Goal: Transaction & Acquisition: Book appointment/travel/reservation

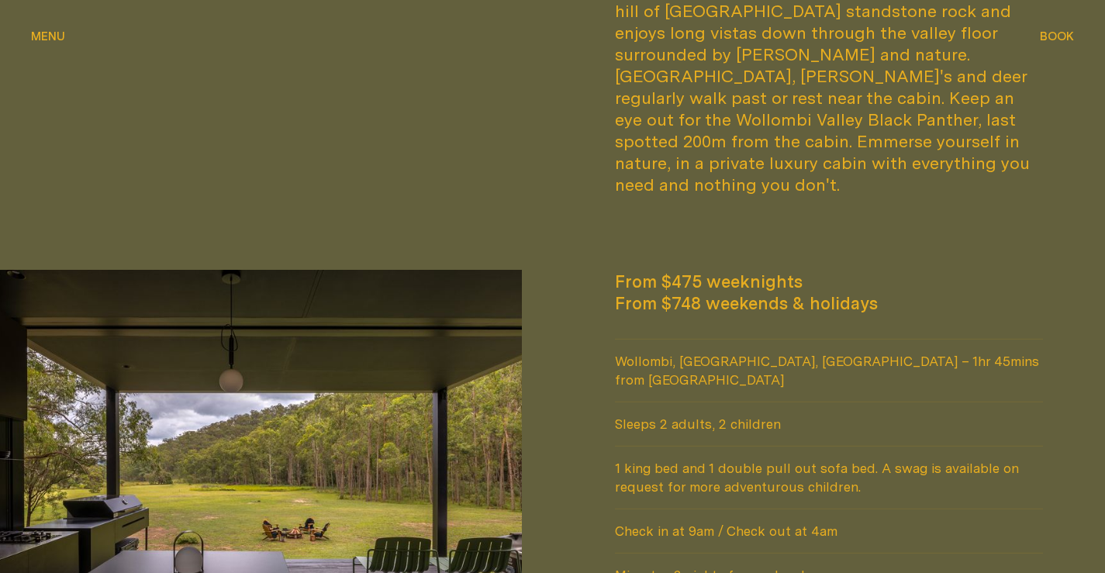
scroll to position [1395, 0]
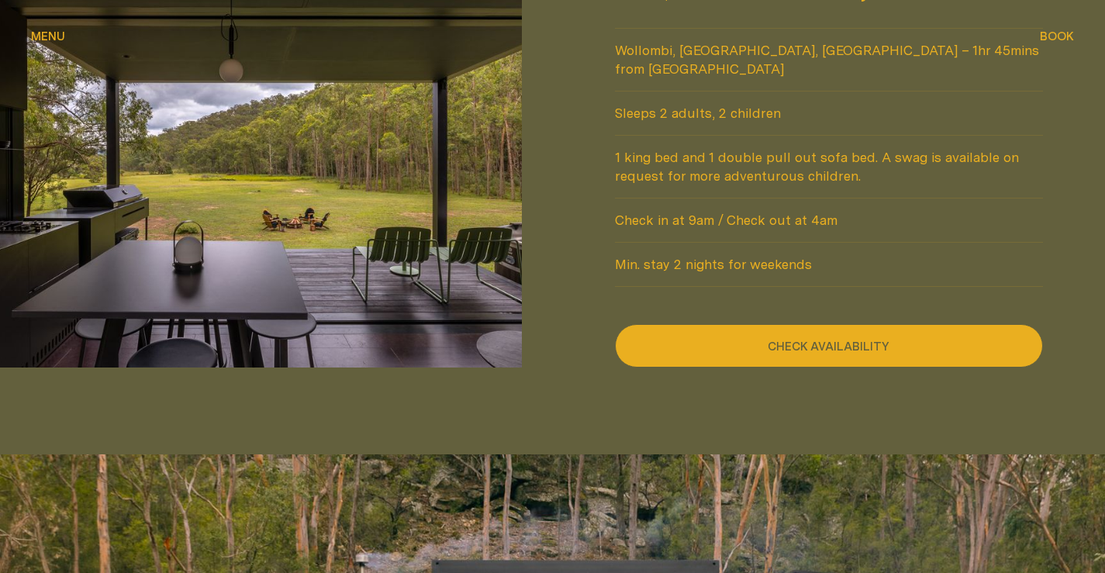
click at [800, 324] on button "Check availability" at bounding box center [829, 345] width 429 height 43
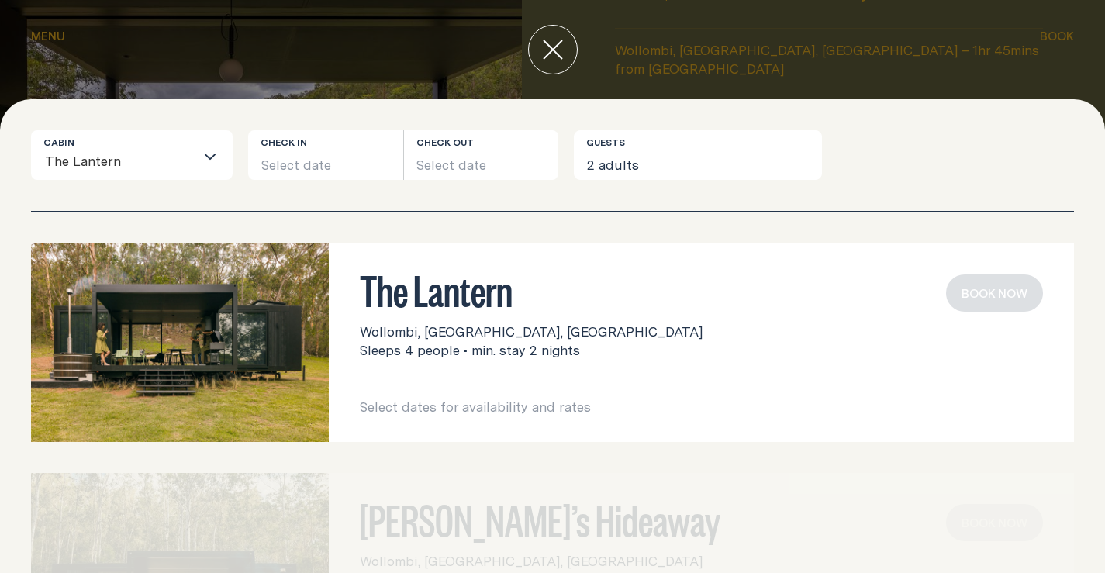
click at [186, 154] on input "Search for option" at bounding box center [158, 163] width 73 height 33
click at [294, 168] on button "Select date" at bounding box center [325, 155] width 155 height 50
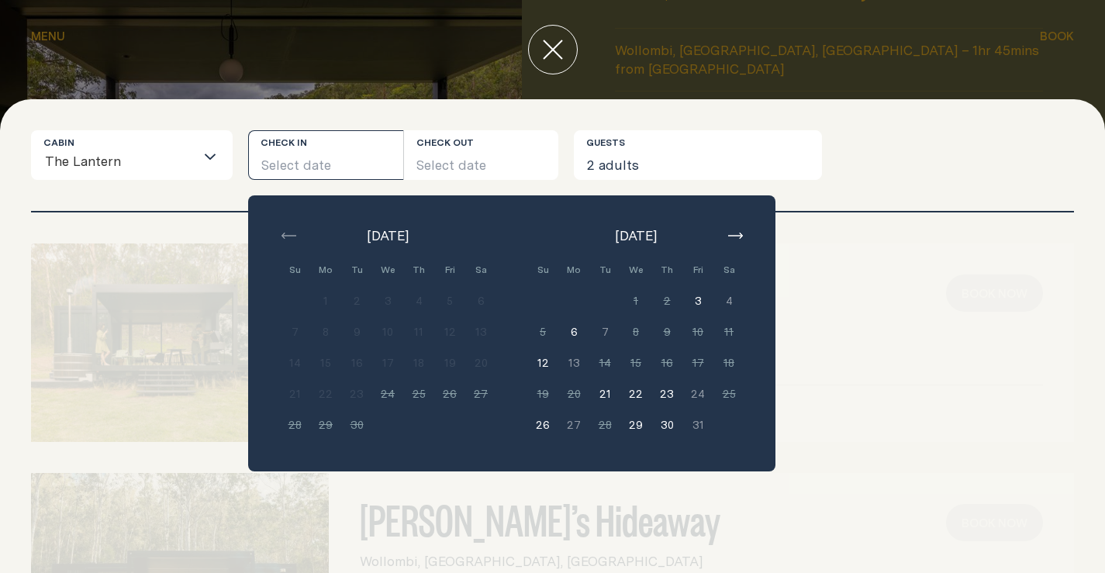
click at [557, 369] on button "12" at bounding box center [542, 362] width 31 height 31
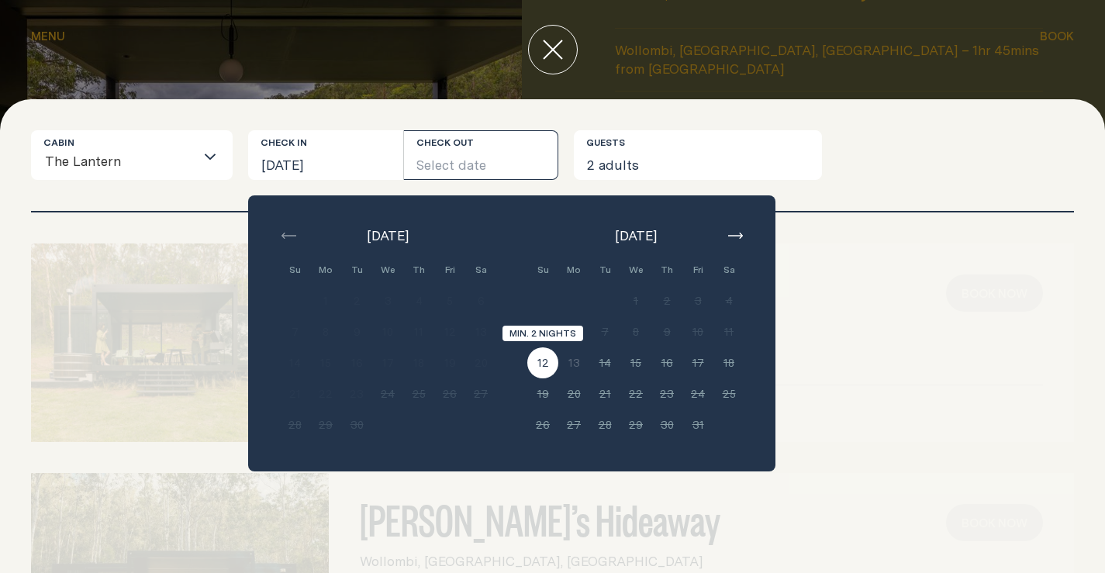
click at [547, 364] on button "12" at bounding box center [542, 362] width 31 height 31
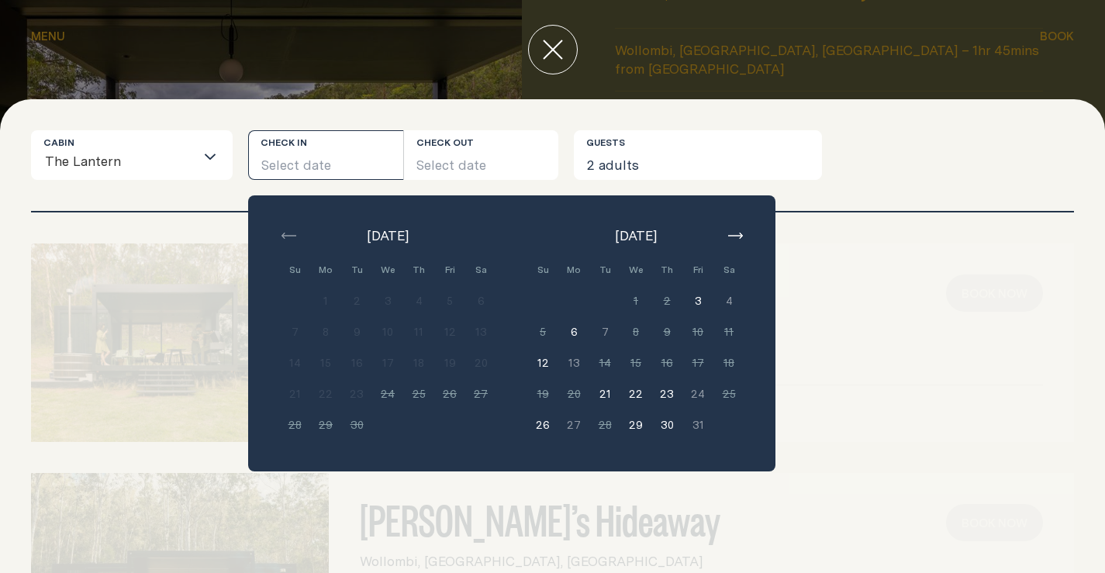
click at [513, 366] on div "[DATE] Su Mo Tu We Th Fri Sa Min. 2 nights 1 Min. 2 nights 2 Min. 2 nights 3 Mi…" at bounding box center [511, 333] width 527 height 276
click at [583, 326] on button "6" at bounding box center [573, 331] width 31 height 31
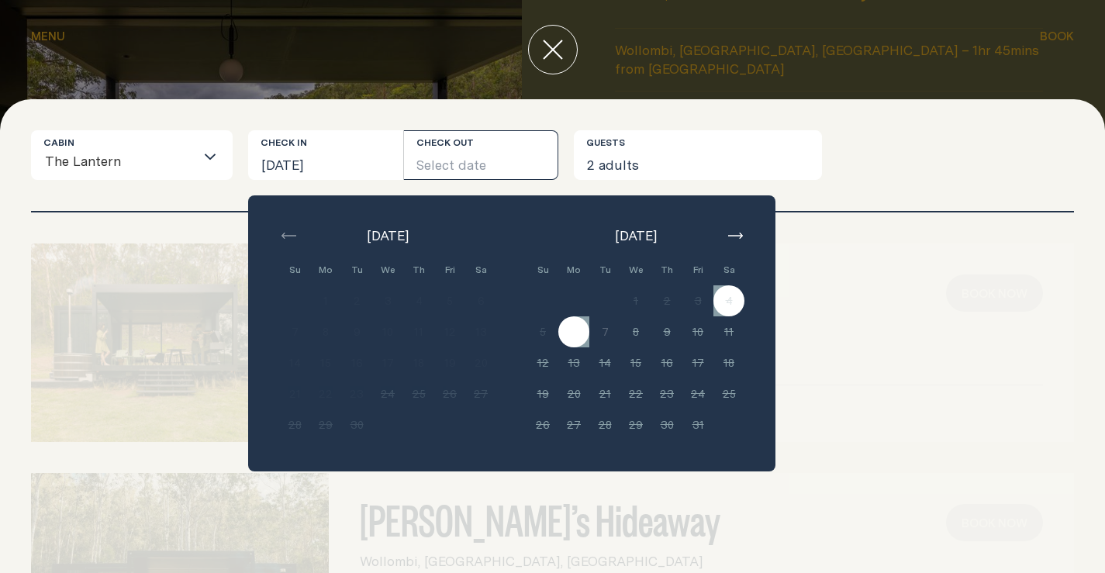
click at [739, 236] on icon "button" at bounding box center [735, 236] width 15 height 6
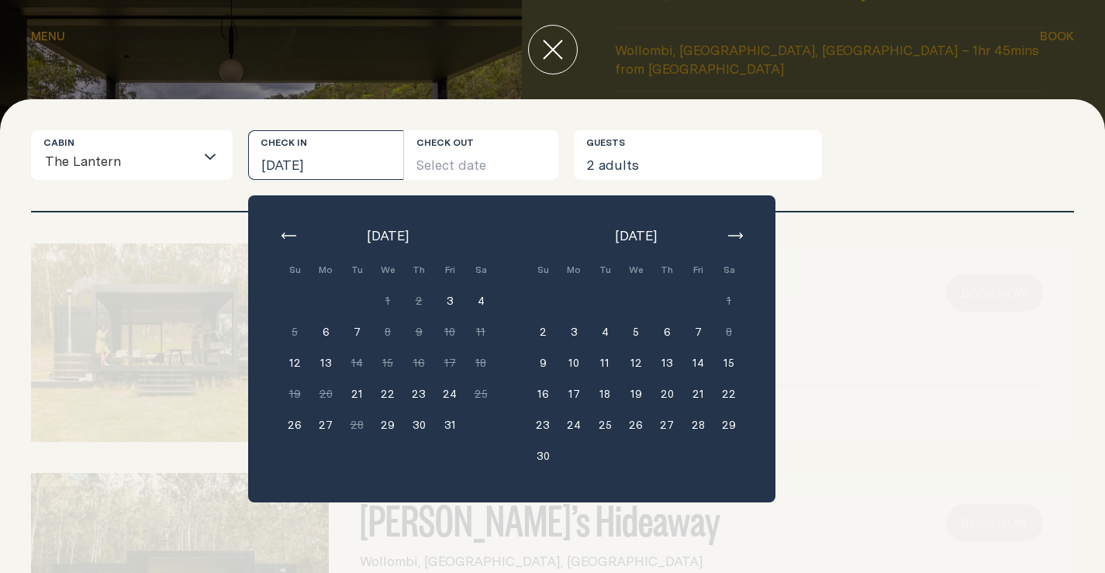
click at [332, 333] on button "6" at bounding box center [325, 331] width 31 height 31
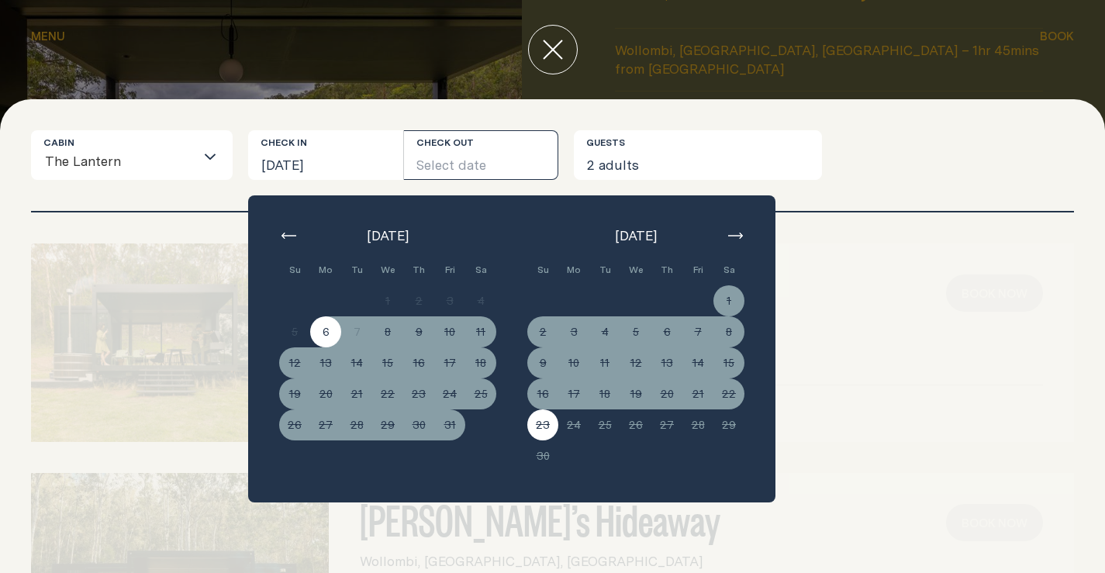
click at [558, 429] on div "Su Mo Tu We Th Fri Sa Min. 2 nights 1 Min. 2 nights 2 Min. 2 nights 3 Min. 2 ni…" at bounding box center [635, 362] width 217 height 217
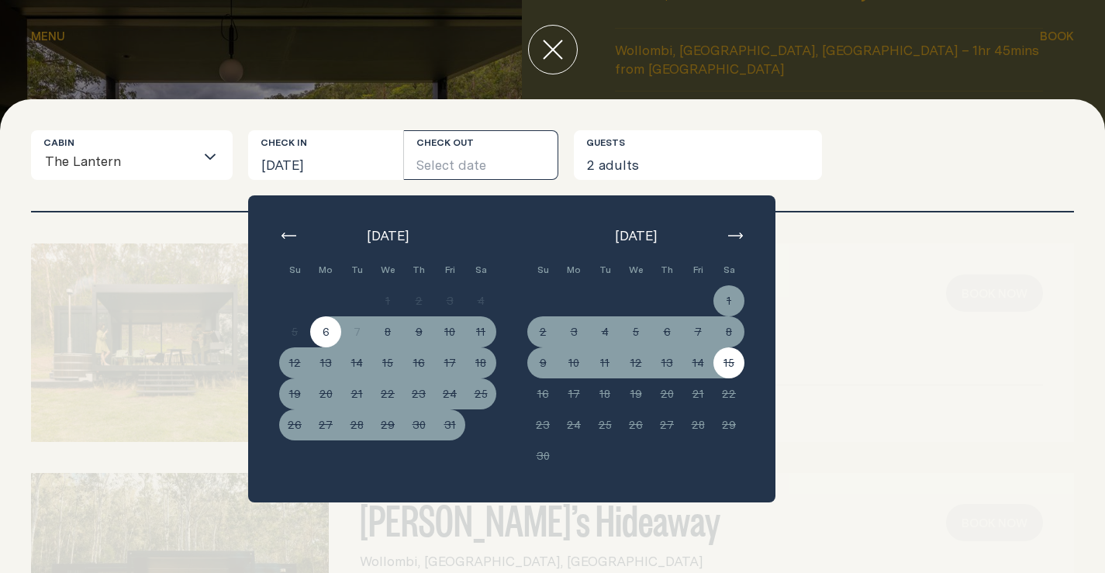
click at [772, 347] on div "[DATE] Su Mo Tu We Th Fri Sa Min. 2 nights 1 Min. 2 nights 2 Min. 2 nights 3 Mi…" at bounding box center [511, 348] width 527 height 307
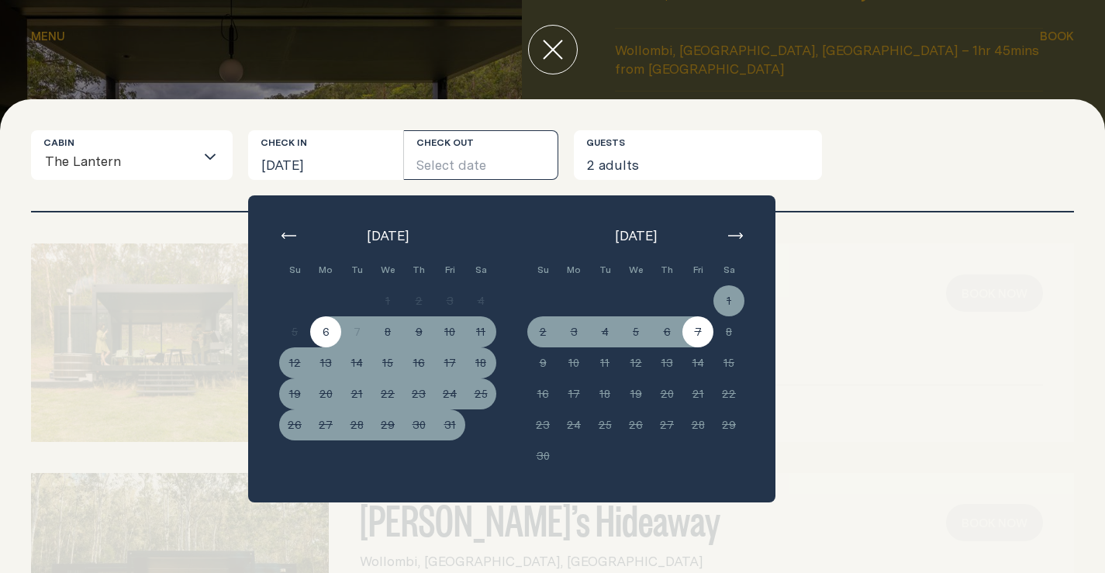
click at [730, 234] on icon "button" at bounding box center [735, 236] width 15 height 6
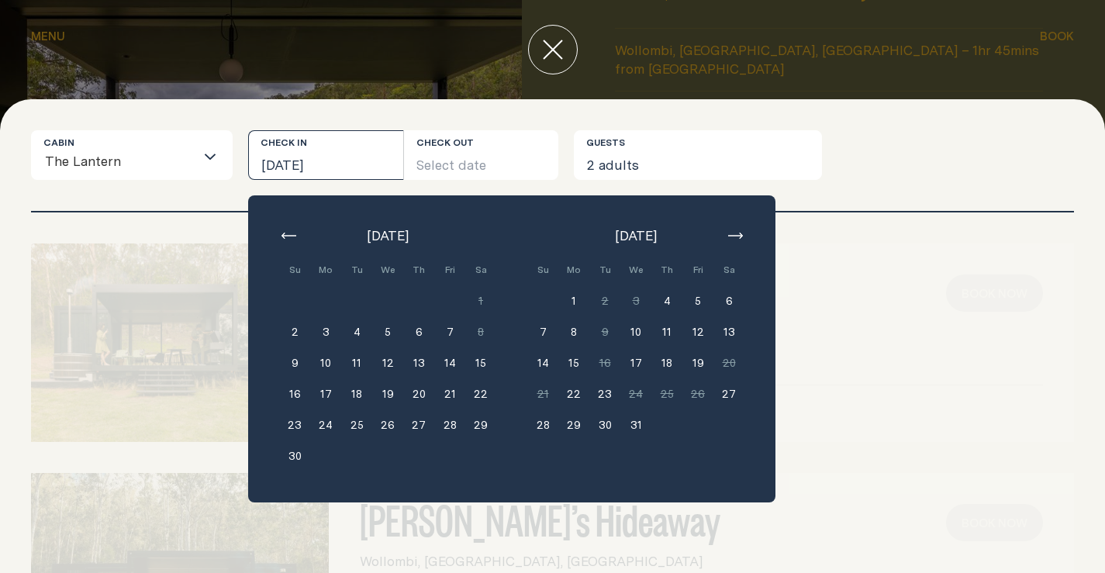
click at [573, 299] on button "1" at bounding box center [573, 300] width 31 height 31
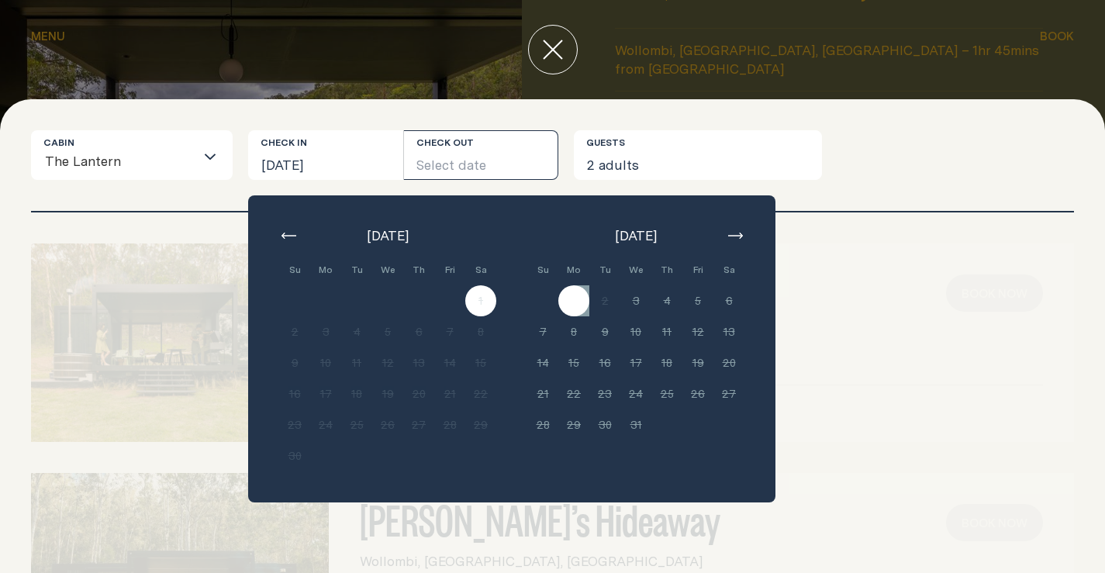
click at [463, 174] on button "Select date" at bounding box center [481, 155] width 155 height 50
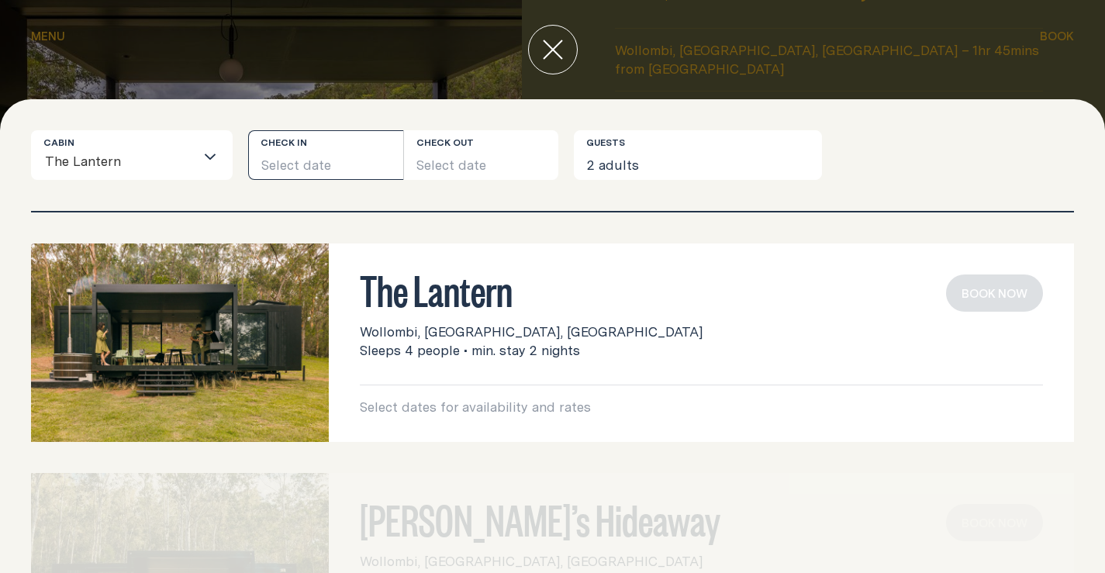
click at [352, 166] on button "Select date" at bounding box center [325, 155] width 155 height 50
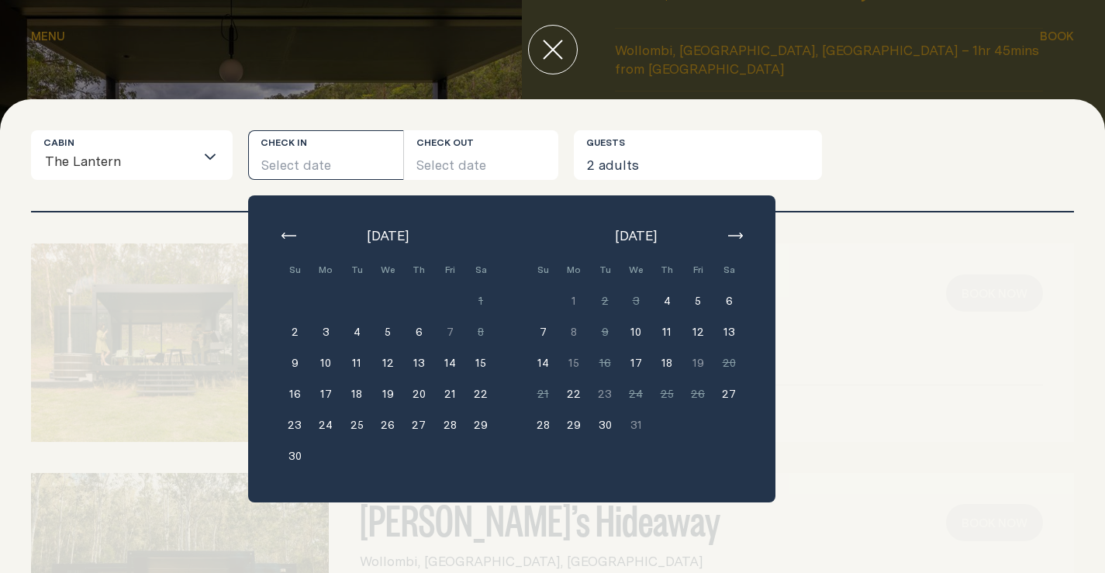
drag, startPoint x: 298, startPoint y: 331, endPoint x: 315, endPoint y: 334, distance: 17.3
click at [298, 332] on button "2" at bounding box center [294, 331] width 31 height 31
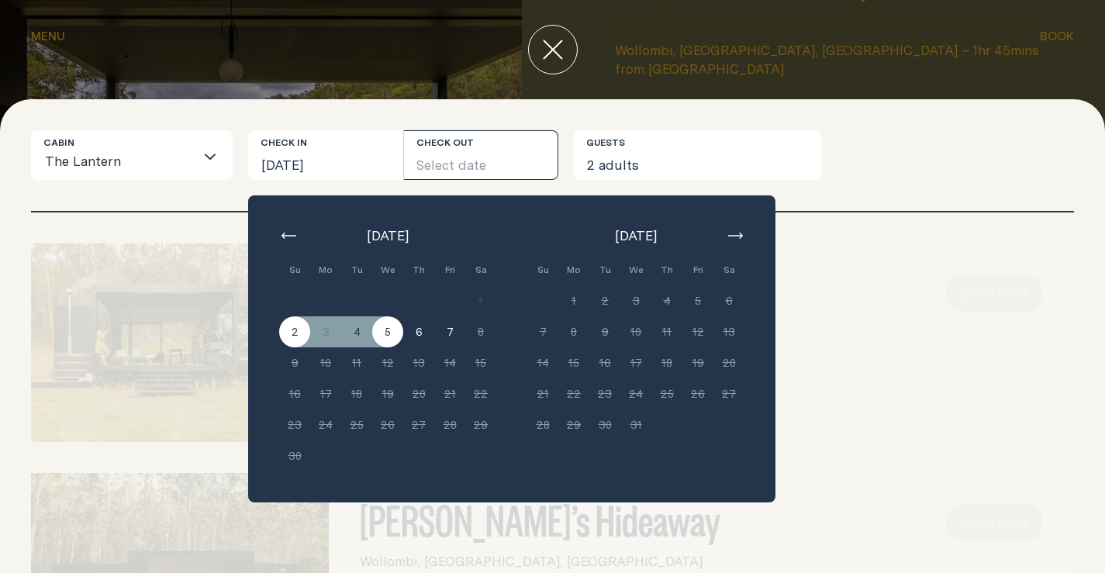
click at [454, 167] on button "Select date" at bounding box center [481, 155] width 155 height 50
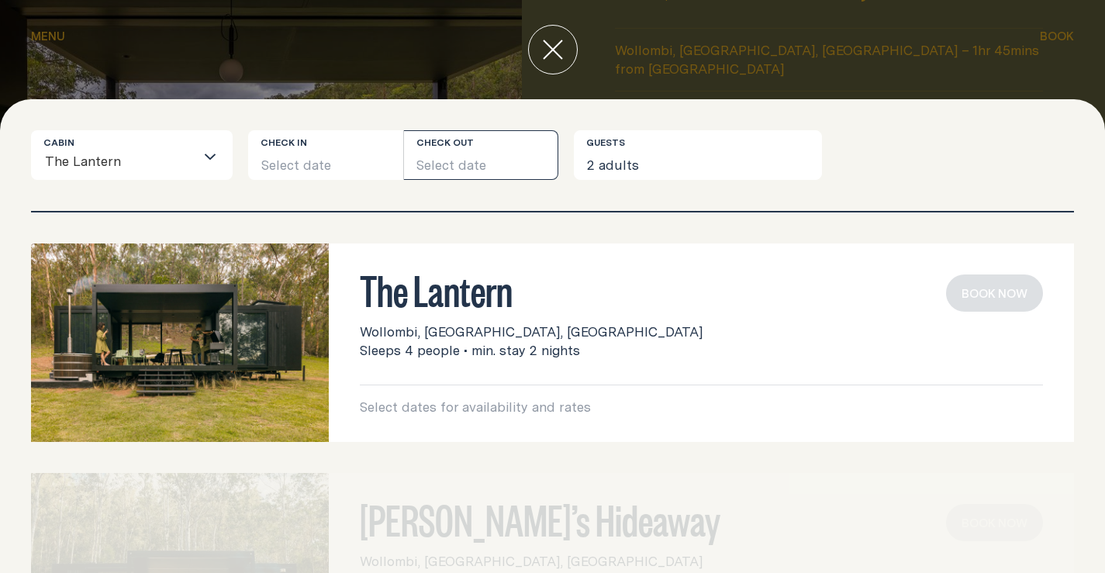
click at [405, 164] on button "Select date" at bounding box center [481, 155] width 155 height 50
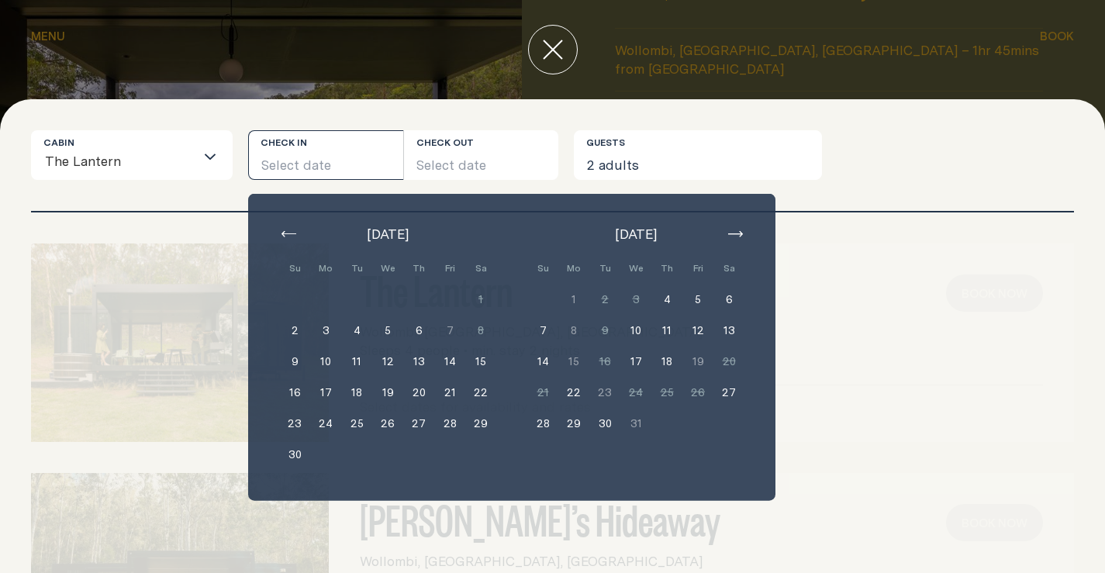
click at [344, 164] on button "Select date" at bounding box center [325, 155] width 155 height 50
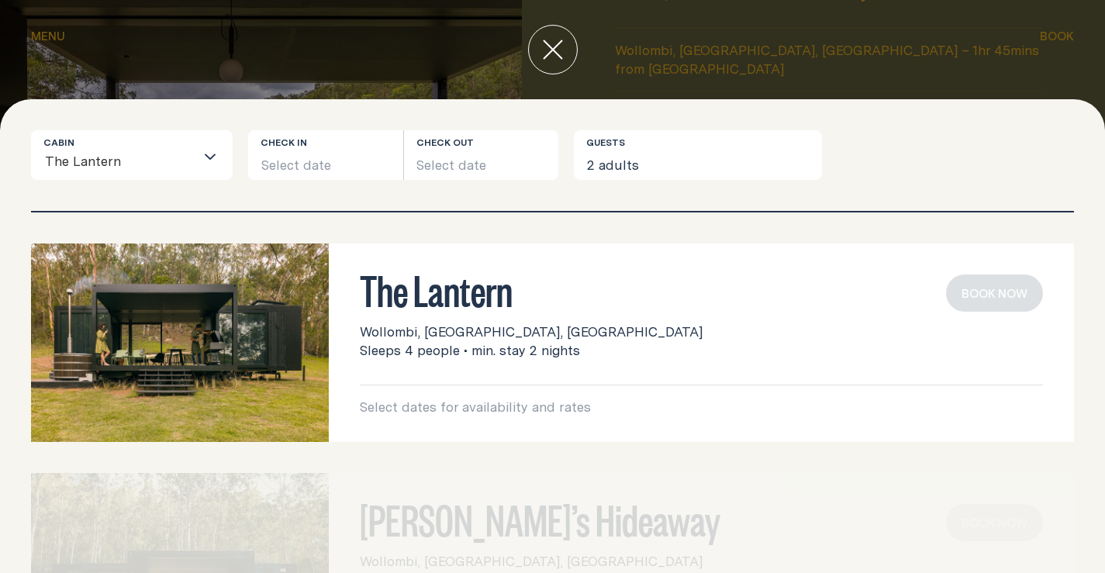
click at [331, 184] on div "Cabin The Lantern Loading... Check in Select date Check out Select date Guests …" at bounding box center [552, 170] width 1043 height 81
click at [346, 160] on button "Select date" at bounding box center [325, 155] width 155 height 50
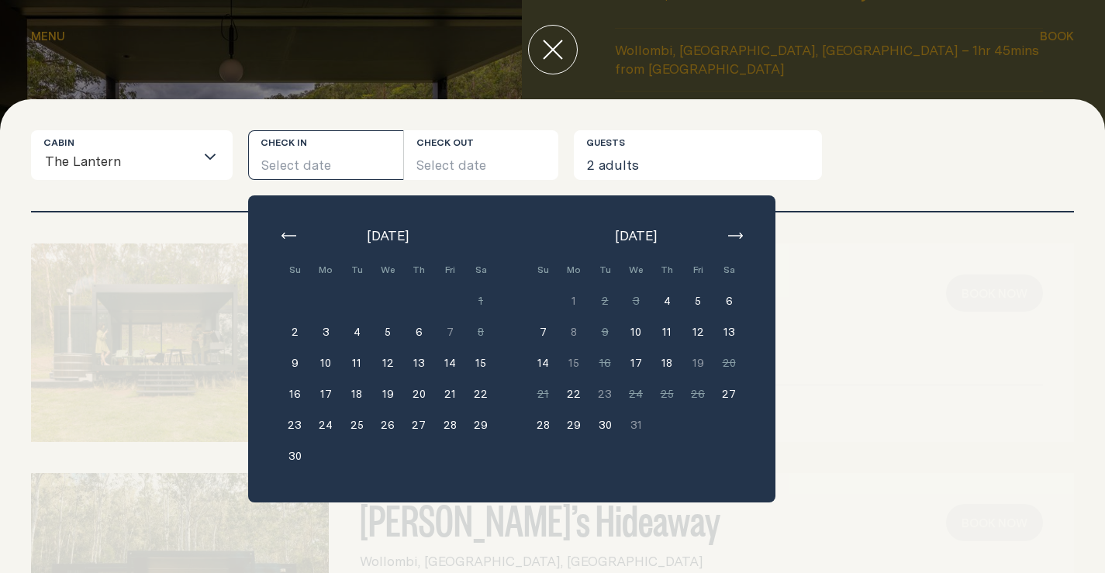
click at [298, 333] on button "2" at bounding box center [294, 331] width 31 height 31
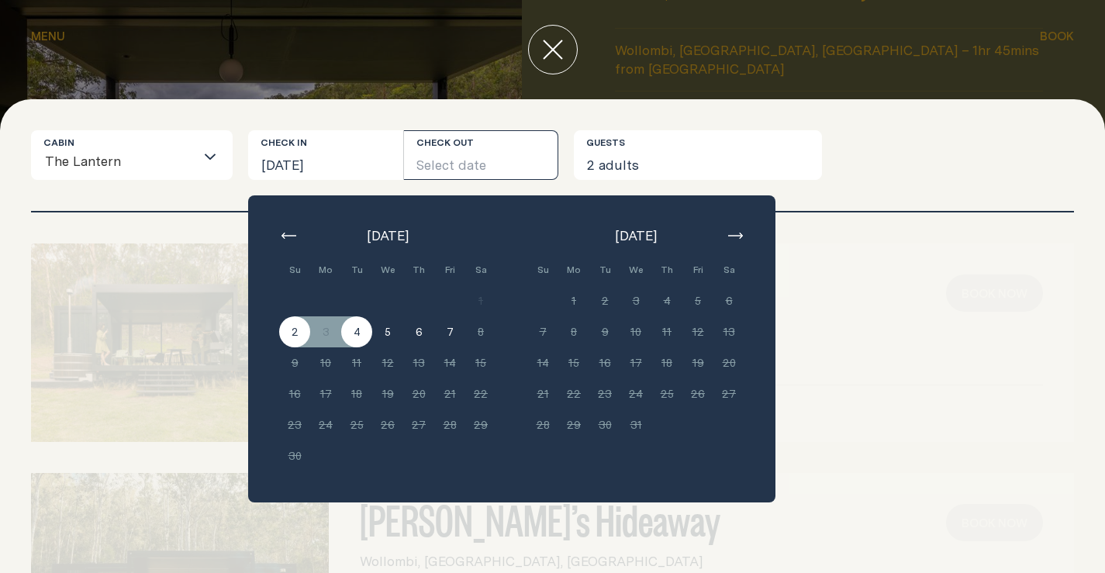
click at [353, 336] on button "4" at bounding box center [356, 331] width 31 height 31
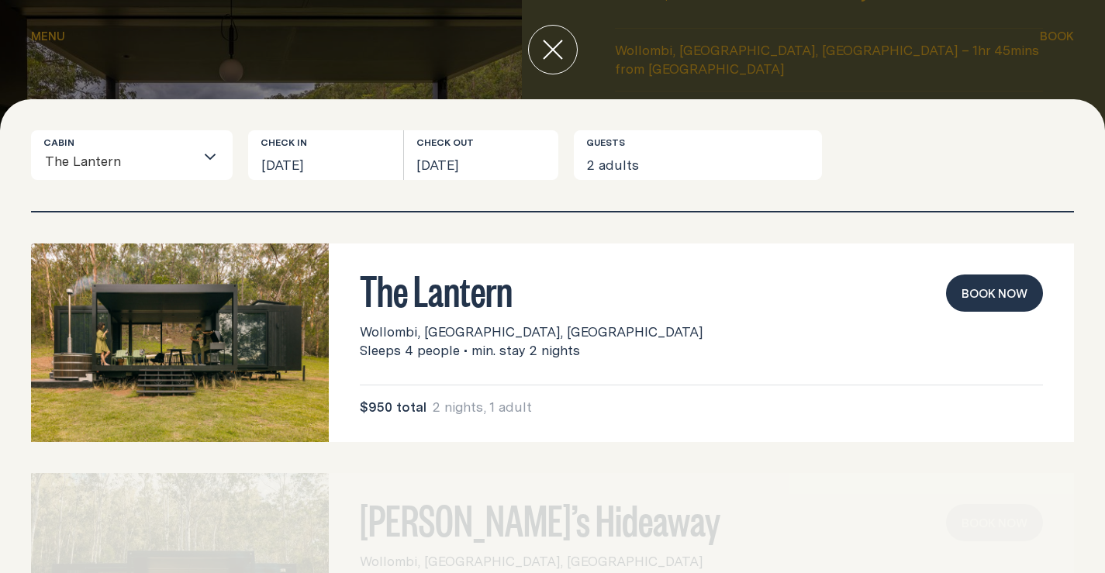
click at [950, 299] on button "Book now" at bounding box center [994, 292] width 97 height 37
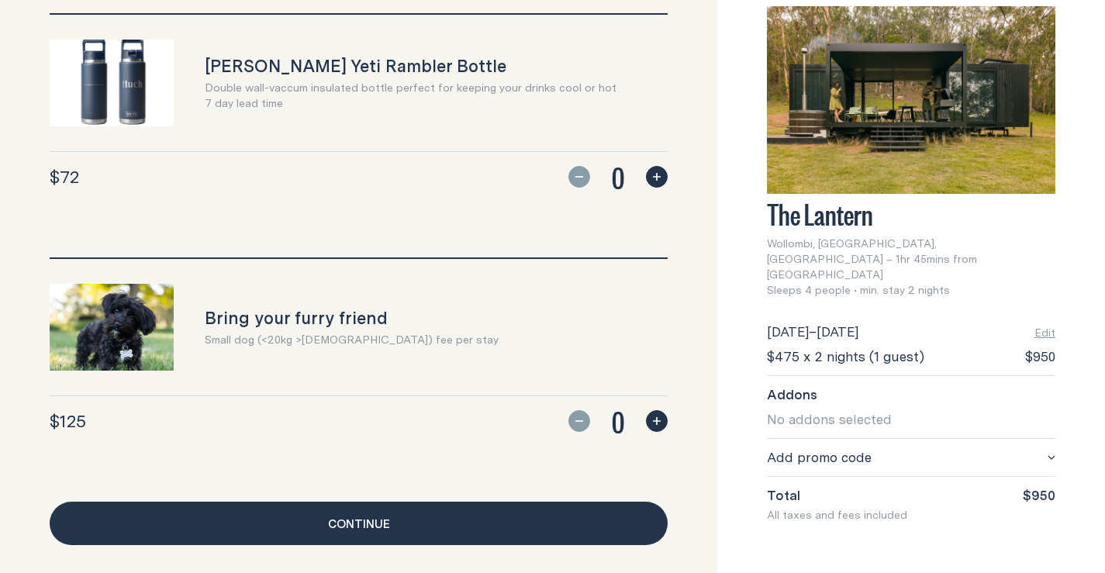
scroll to position [1512, 0]
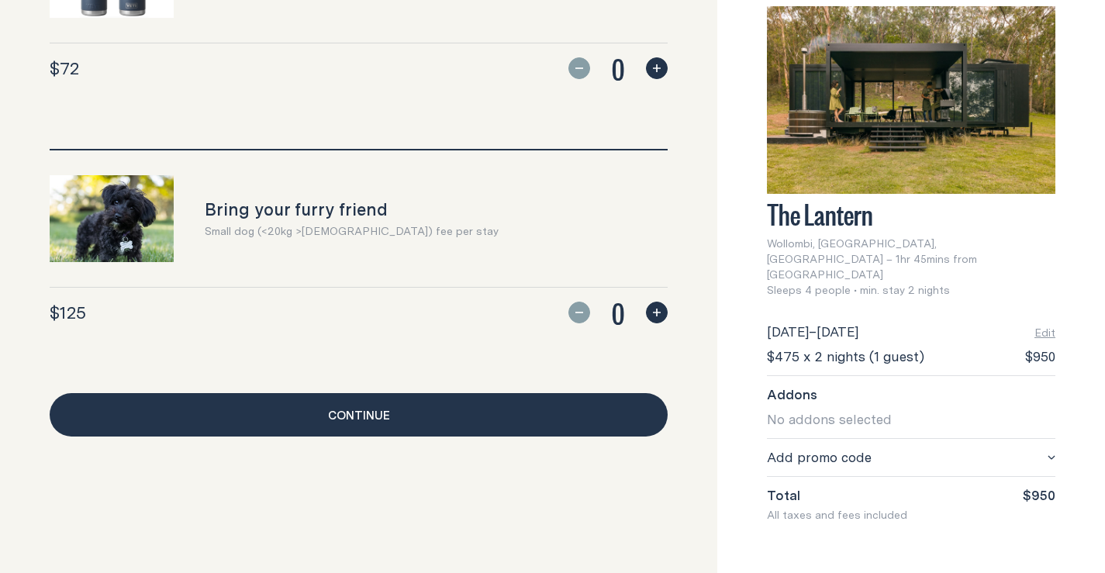
click at [402, 412] on link "Continue" at bounding box center [359, 414] width 618 height 43
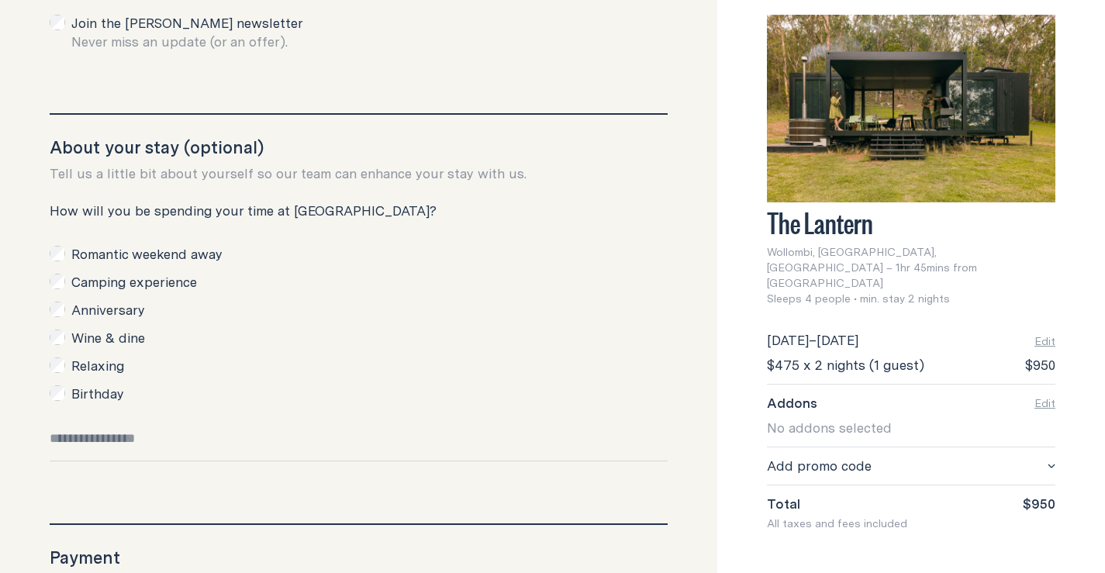
scroll to position [56, 0]
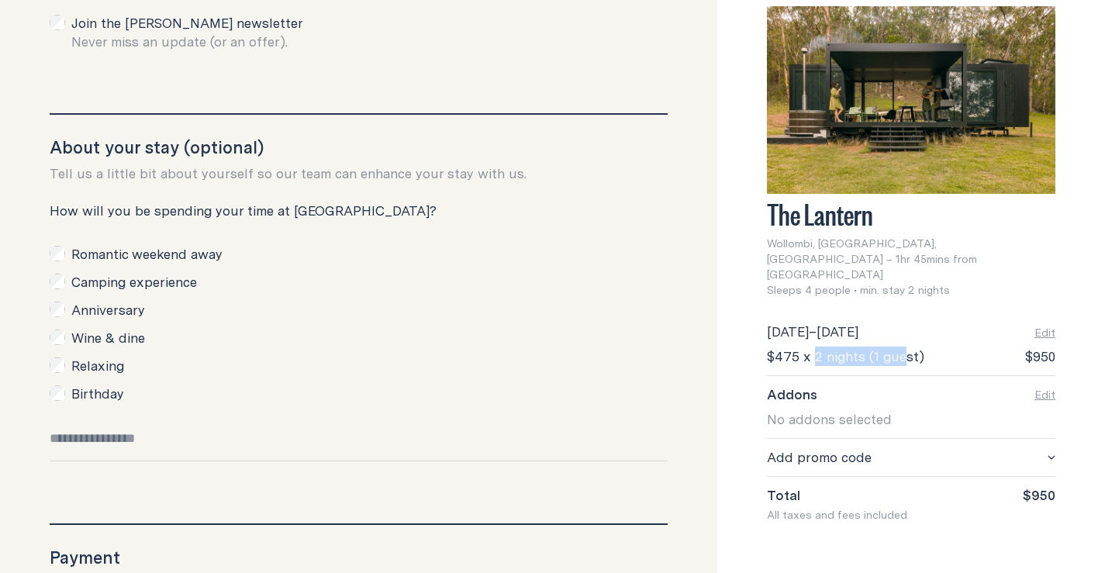
drag, startPoint x: 767, startPoint y: 342, endPoint x: 799, endPoint y: 337, distance: 32.1
click at [799, 337] on div "[DATE] – [DATE] Edit $475 x 2 nights (1 guest) $950" at bounding box center [911, 344] width 288 height 62
click at [767, 347] on span "$475 x 2 nights (1 guest)" at bounding box center [845, 356] width 157 height 19
click at [794, 347] on span "$475 x 2 nights (1 guest)" at bounding box center [845, 356] width 157 height 19
drag, startPoint x: 836, startPoint y: 335, endPoint x: 868, endPoint y: 335, distance: 32.6
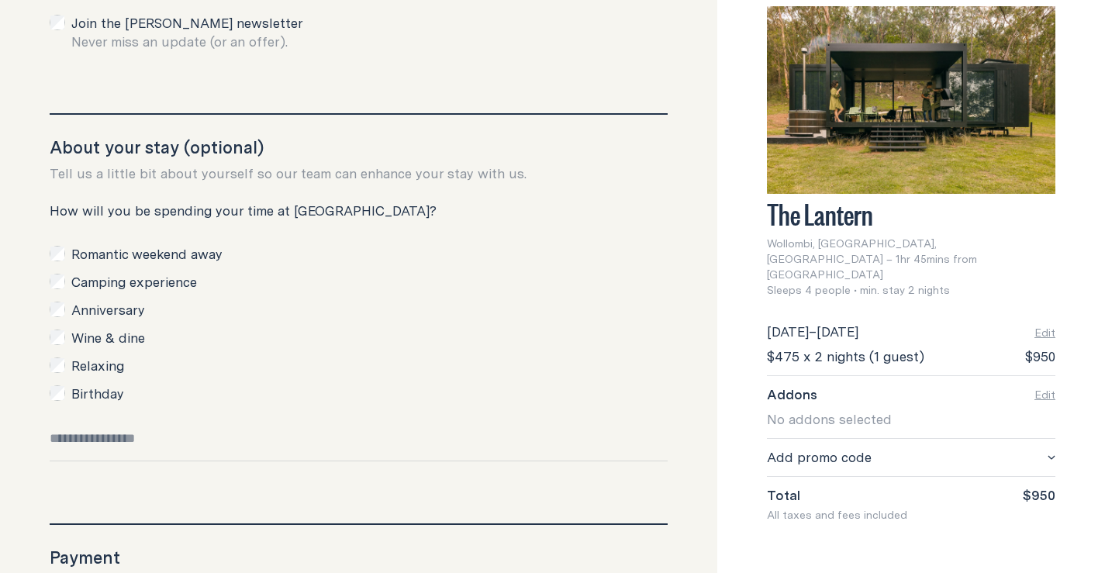
click at [868, 347] on span "$475 x 2 nights (1 guest)" at bounding box center [845, 356] width 157 height 19
click at [795, 347] on span "$475 x 2 nights (1 guest)" at bounding box center [845, 356] width 157 height 19
click at [825, 347] on span "$475 x 2 nights (1 guest)" at bounding box center [845, 356] width 157 height 19
drag, startPoint x: 825, startPoint y: 336, endPoint x: 860, endPoint y: 336, distance: 34.9
click at [860, 347] on span "$475 x 2 nights (1 guest)" at bounding box center [845, 356] width 157 height 19
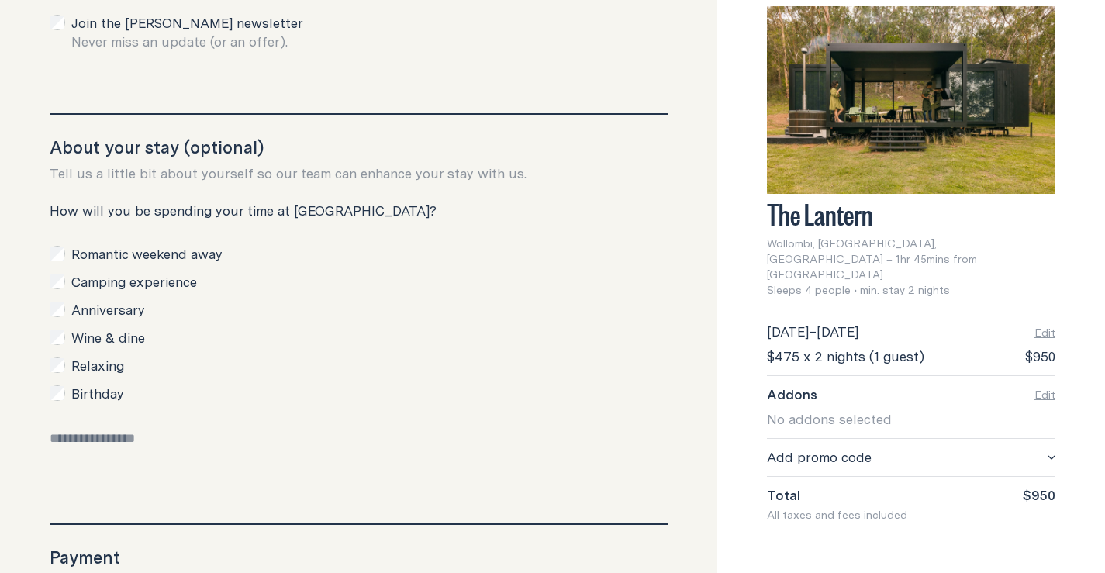
click at [853, 347] on span "$475 x 2 nights (1 guest)" at bounding box center [845, 356] width 157 height 19
drag, startPoint x: 837, startPoint y: 340, endPoint x: 867, endPoint y: 339, distance: 30.3
click at [867, 347] on span "$475 x 2 nights (1 guest)" at bounding box center [845, 356] width 157 height 19
click at [809, 342] on div "[DATE] – [DATE] Edit $475 x 2 nights (1 guest) $950" at bounding box center [911, 344] width 288 height 62
drag, startPoint x: 735, startPoint y: 334, endPoint x: 769, endPoint y: 334, distance: 34.1
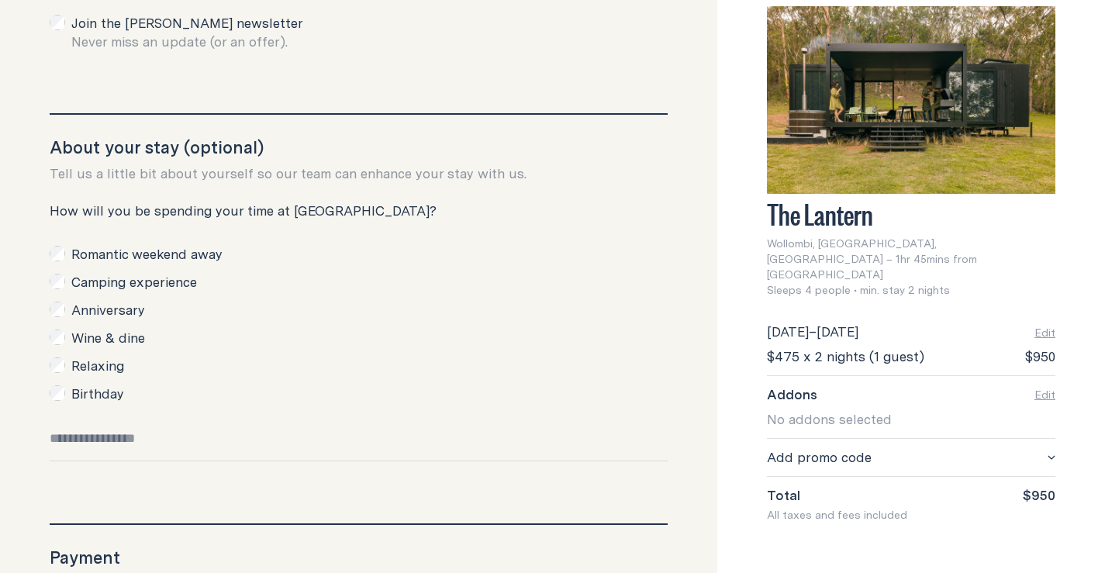
click at [769, 347] on span "$475 x 2 nights (1 guest)" at bounding box center [845, 356] width 157 height 19
drag, startPoint x: 850, startPoint y: 357, endPoint x: 871, endPoint y: 331, distance: 33.1
click at [852, 375] on div "Addons Edit No addons selected Handmade Axe x0 $0 [PERSON_NAME] Tote Bag x0 $0 …" at bounding box center [911, 406] width 288 height 63
click at [847, 347] on span "$475 x 2 nights (1 guest)" at bounding box center [845, 356] width 157 height 19
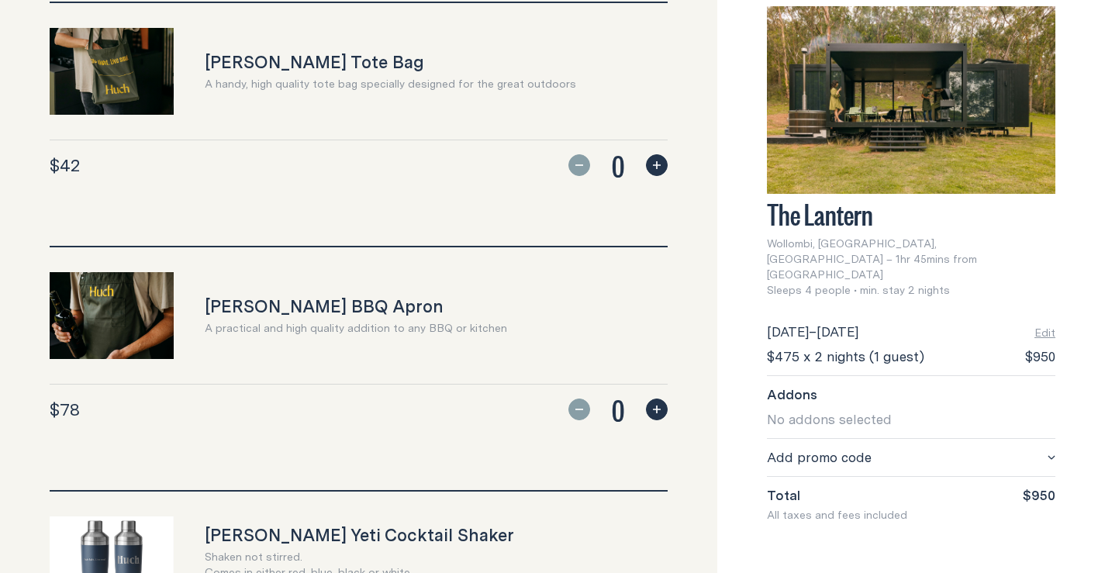
scroll to position [350, 0]
